Goal: Navigation & Orientation: Find specific page/section

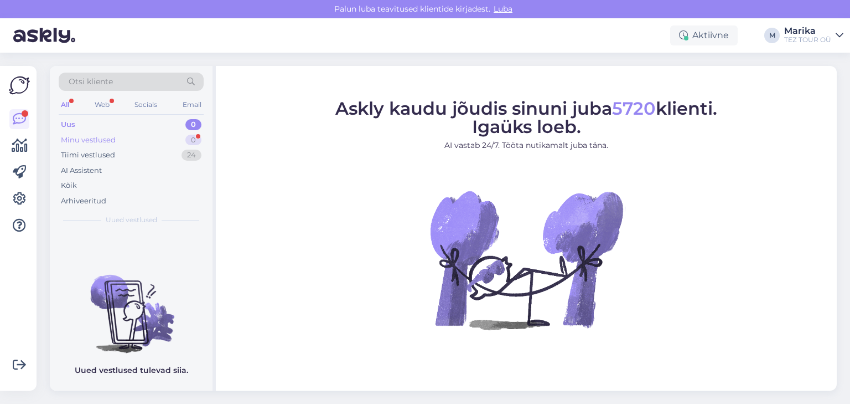
click at [102, 136] on div "Minu vestlused" at bounding box center [88, 140] width 55 height 11
